Goal: Navigation & Orientation: Find specific page/section

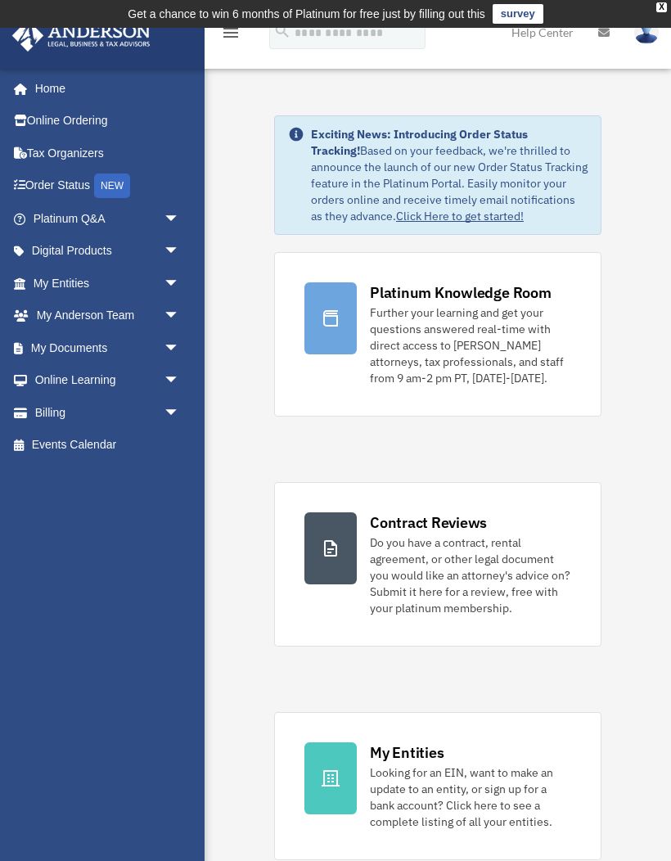
click at [513, 300] on div "Platinum Knowledge Room" at bounding box center [461, 292] width 182 height 20
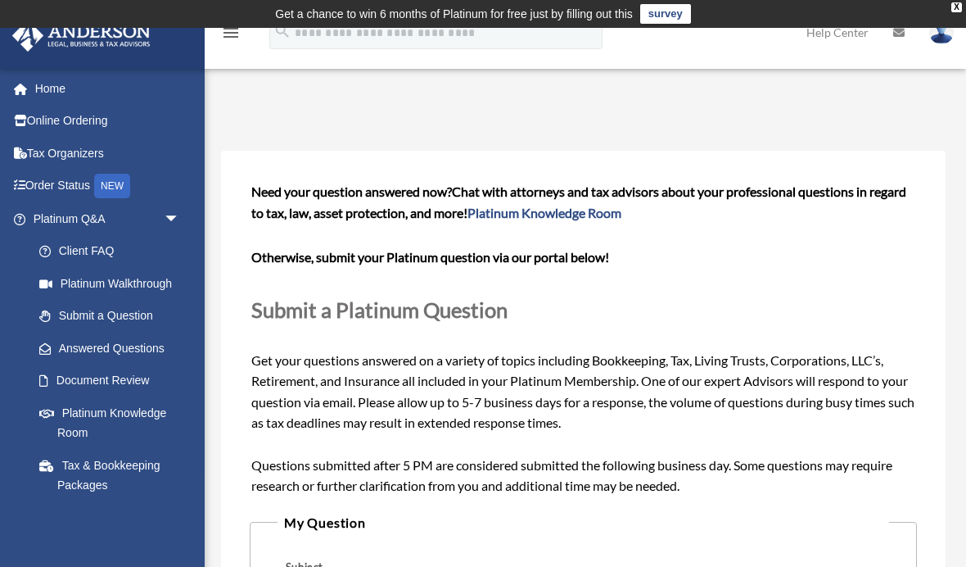
click at [118, 348] on link "Answered Questions" at bounding box center [114, 348] width 182 height 33
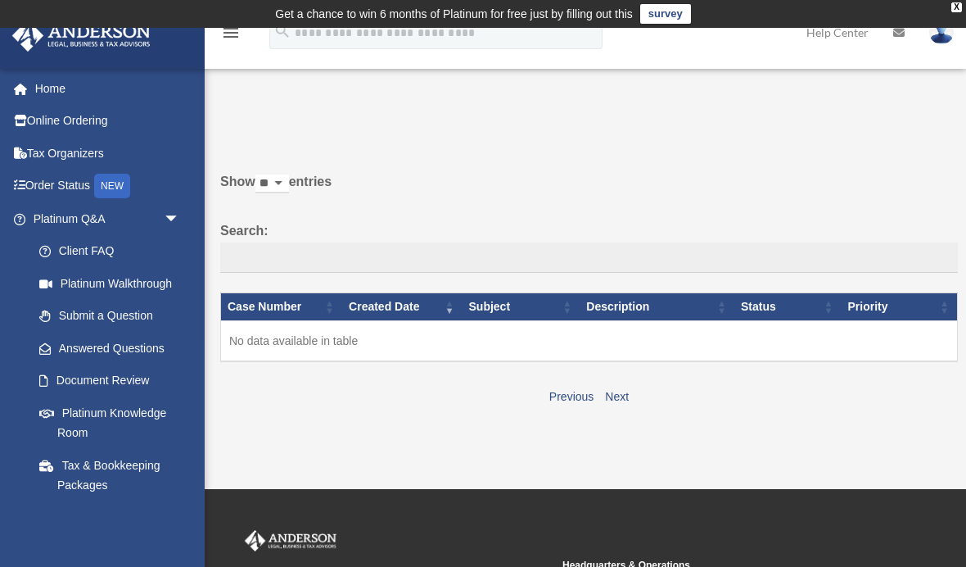
click at [105, 409] on link "Platinum Knowledge Room" at bounding box center [110, 422] width 174 height 52
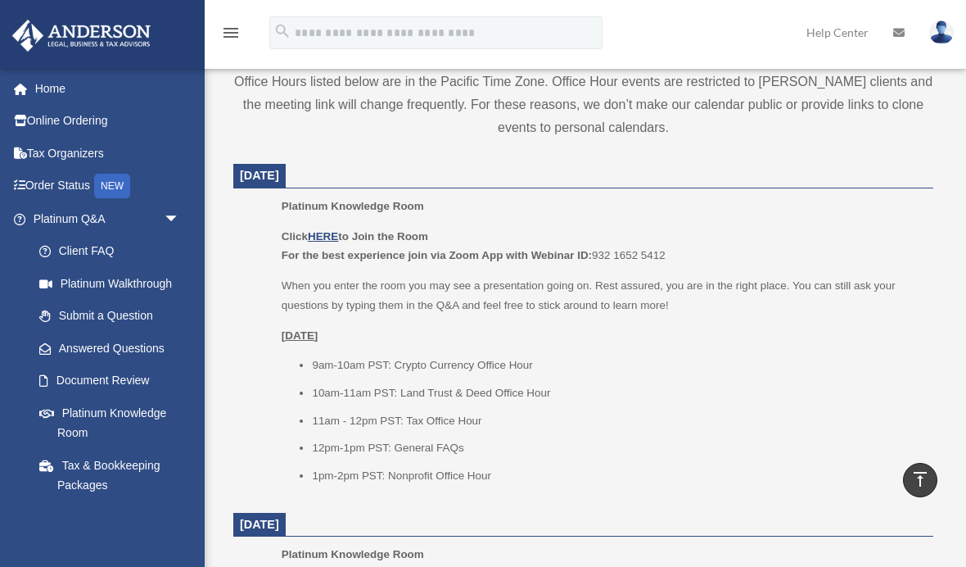
scroll to position [657, 0]
click at [336, 236] on u "HERE" at bounding box center [323, 238] width 30 height 12
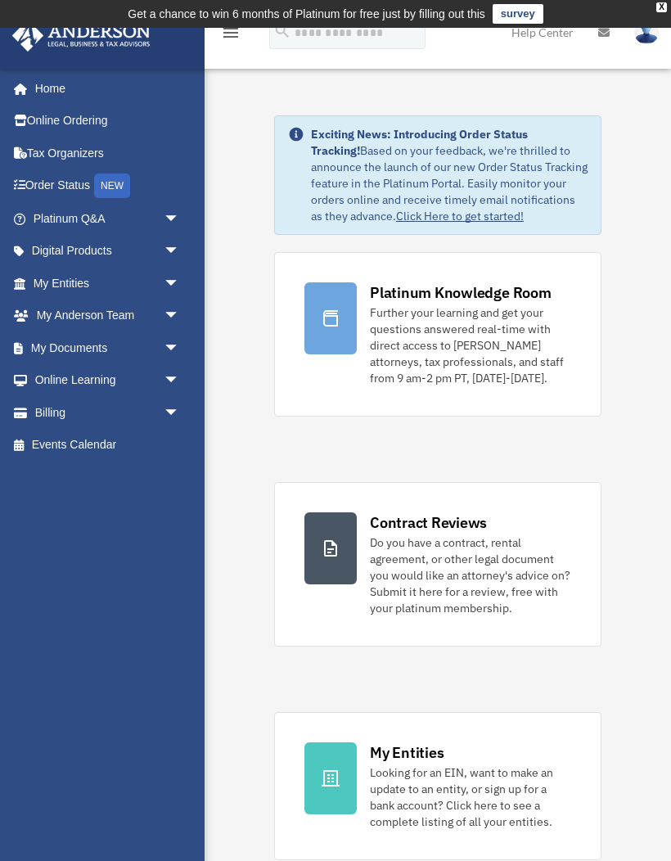
click at [166, 217] on span "arrow_drop_down" at bounding box center [180, 219] width 33 height 34
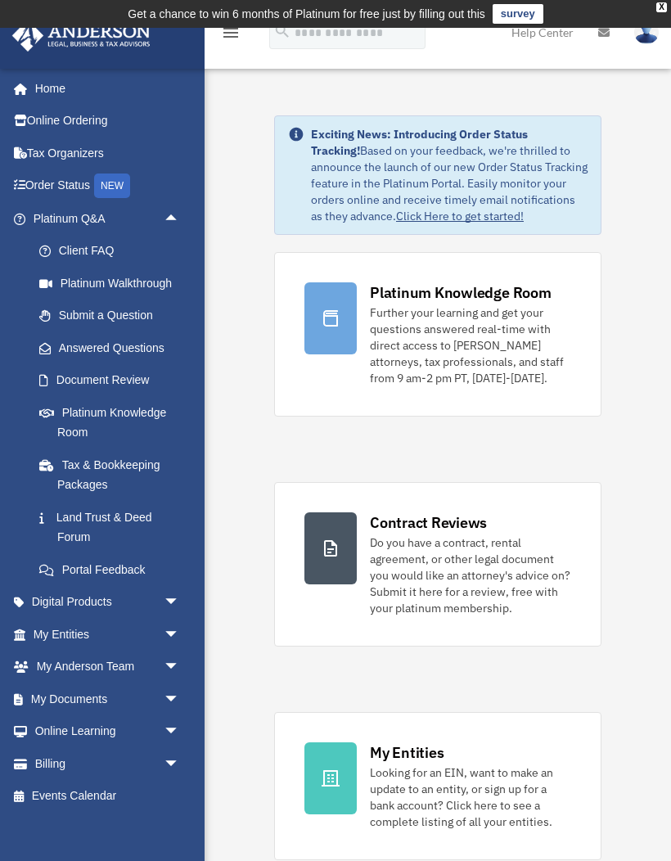
click at [155, 347] on link "Answered Questions" at bounding box center [114, 348] width 182 height 33
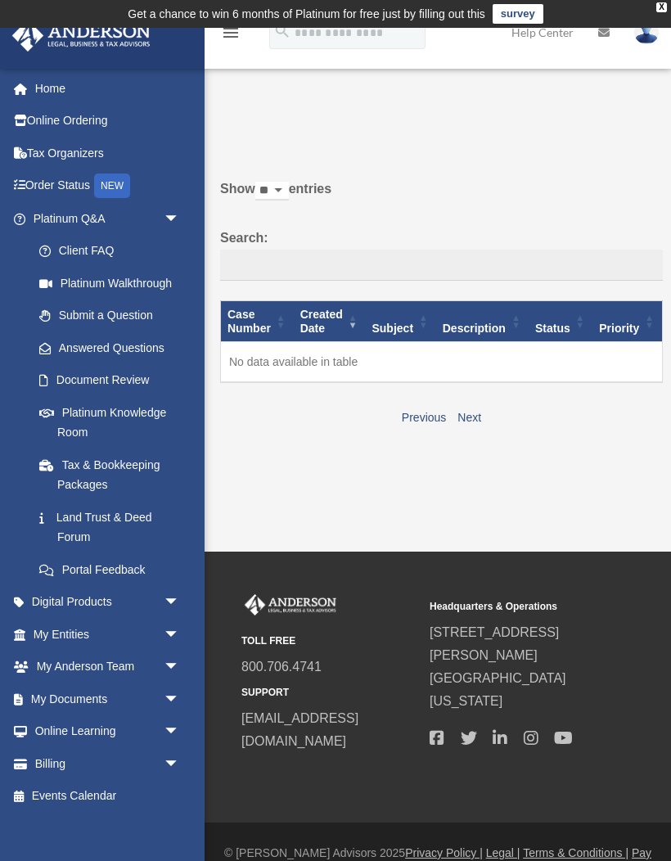
click at [174, 698] on span "arrow_drop_down" at bounding box center [180, 700] width 33 height 34
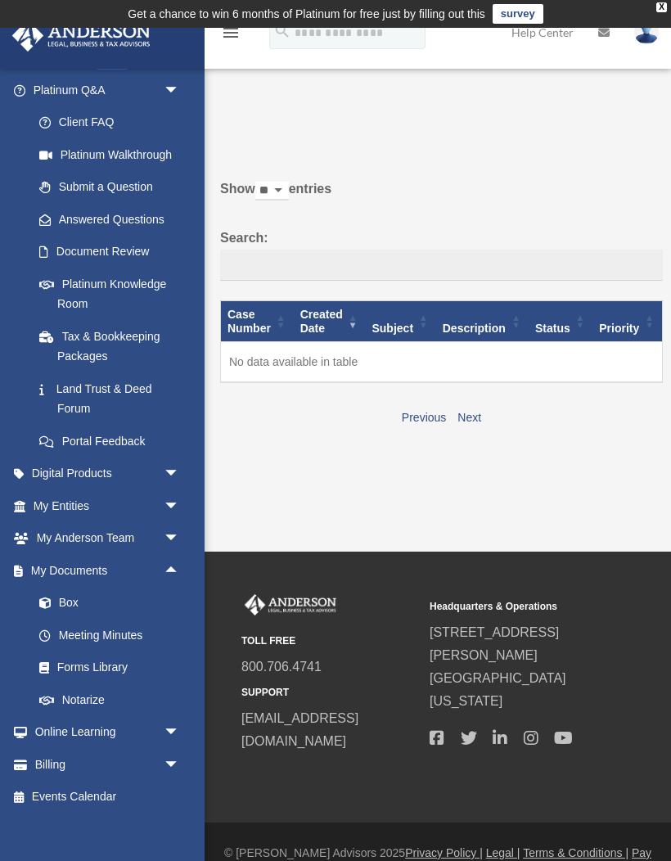
scroll to position [128, 0]
click at [178, 718] on span "arrow_drop_down" at bounding box center [180, 734] width 33 height 34
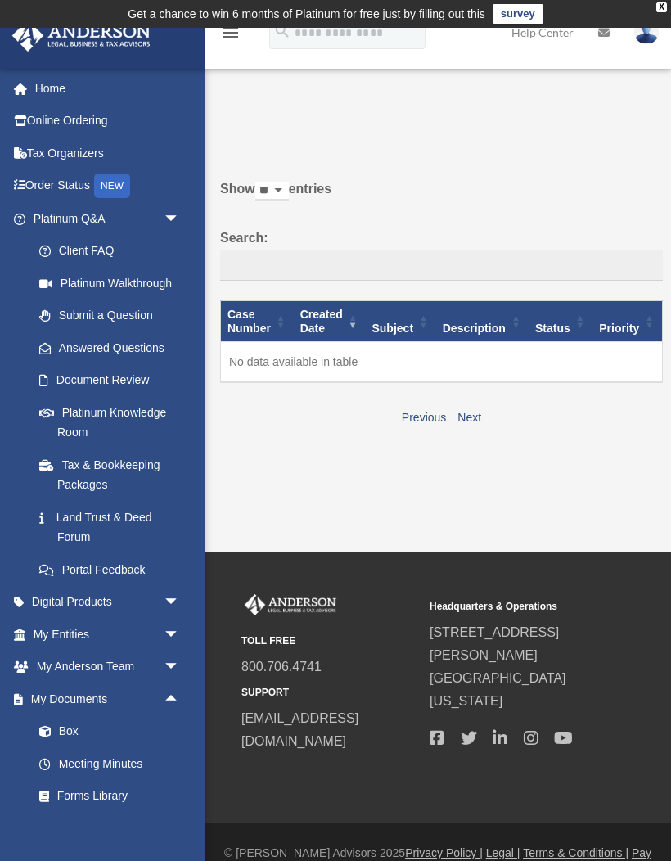
scroll to position [0, 0]
click at [75, 425] on link "Platinum Knowledge Room" at bounding box center [110, 422] width 174 height 52
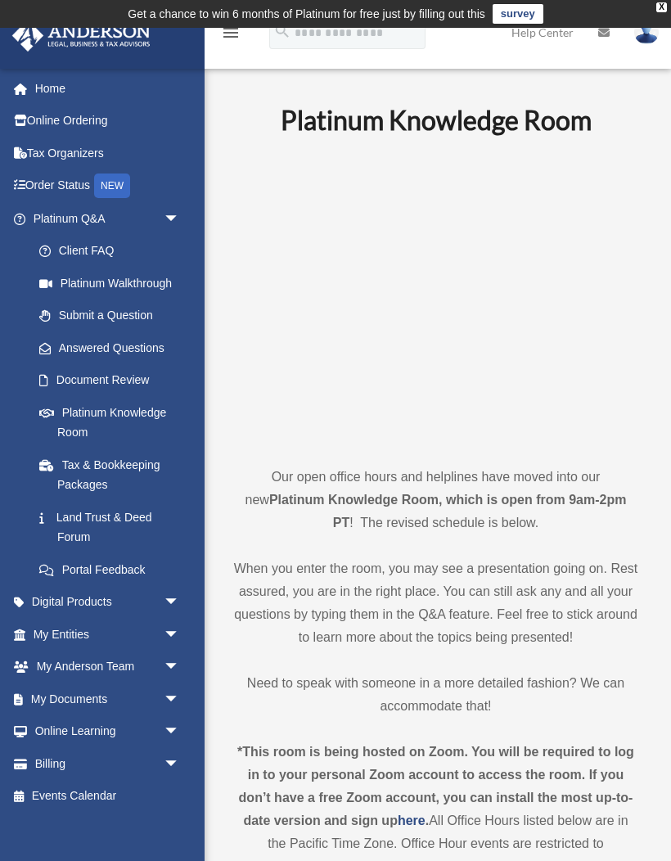
click at [87, 527] on link "Land Trust & Deed Forum" at bounding box center [114, 527] width 182 height 52
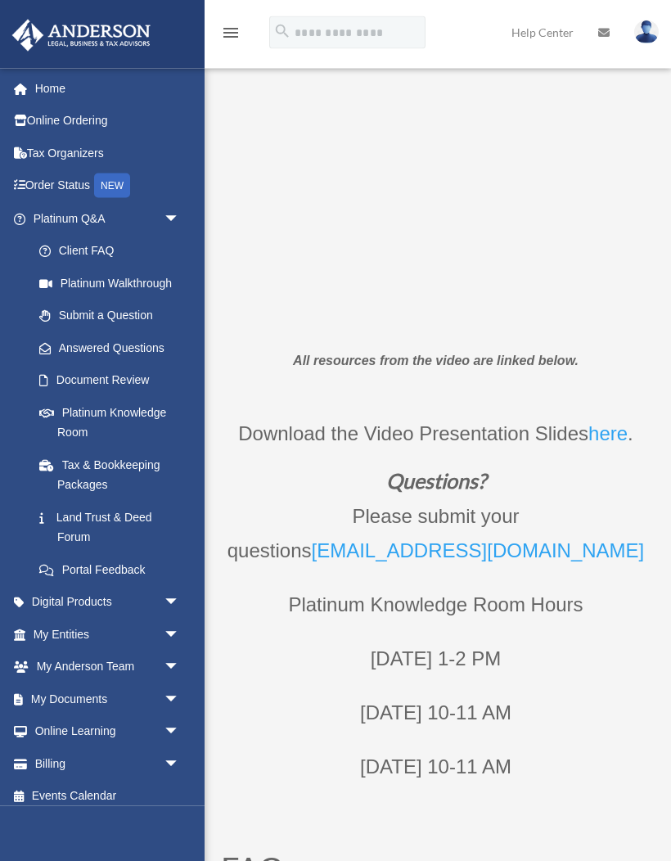
scroll to position [202, 0]
click at [76, 417] on link "Platinum Knowledge Room" at bounding box center [114, 422] width 182 height 52
